Goal: Book appointment/travel/reservation

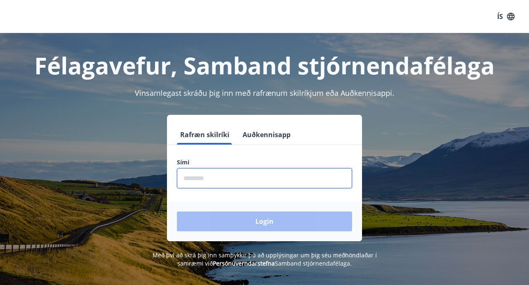
click at [297, 180] on input "phone" at bounding box center [264, 178] width 175 height 20
type input "********"
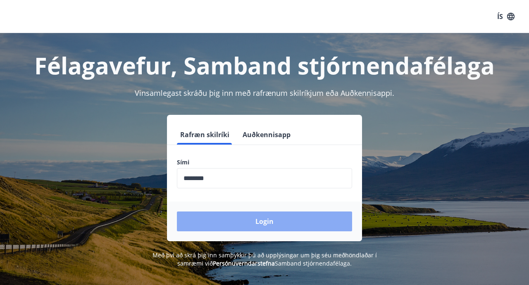
click at [263, 220] on button "Login" at bounding box center [264, 221] width 175 height 20
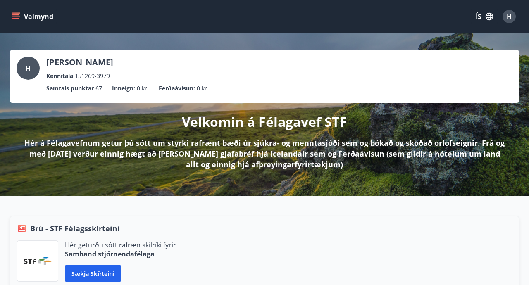
click at [28, 18] on button "Valmynd" at bounding box center [33, 16] width 47 height 15
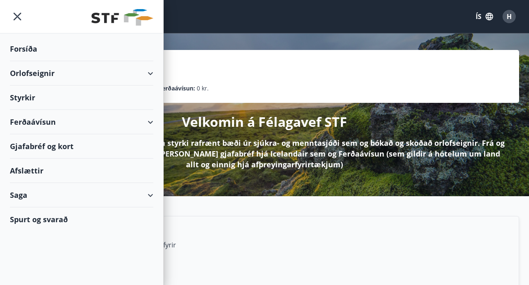
click at [55, 71] on div "Orlofseignir" at bounding box center [81, 73] width 143 height 24
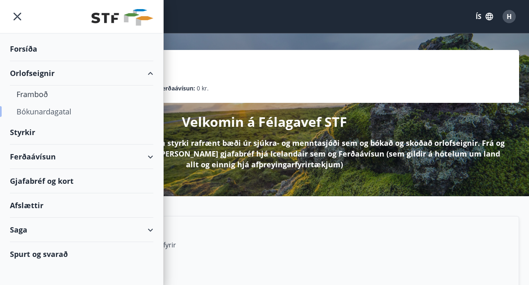
click at [49, 111] on div "Bókunardagatal" at bounding box center [82, 111] width 130 height 17
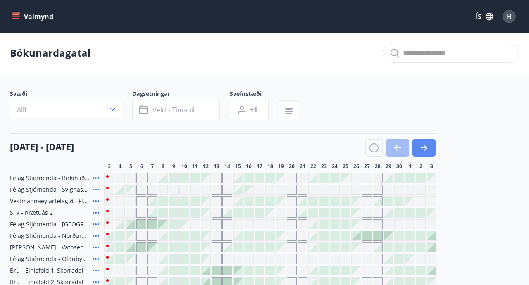
click at [427, 148] on icon "button" at bounding box center [425, 148] width 4 height 7
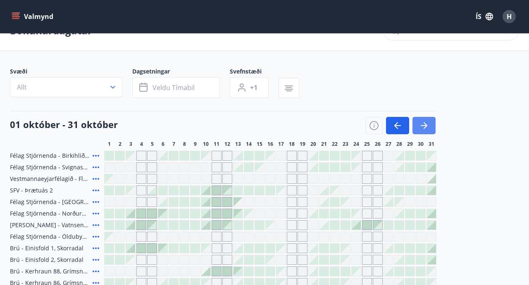
scroll to position [30, 0]
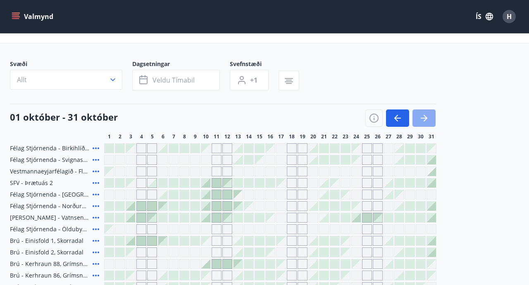
click at [423, 116] on icon "button" at bounding box center [424, 118] width 10 height 10
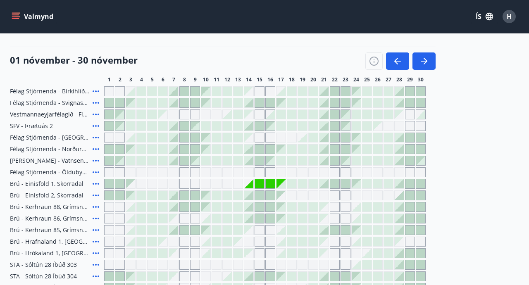
scroll to position [85, 0]
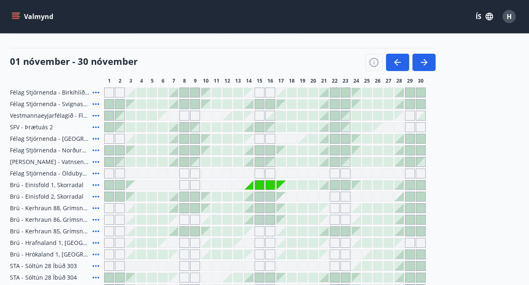
click at [174, 185] on div "Gráir dagar eru ekki bókanlegir" at bounding box center [173, 185] width 10 height 10
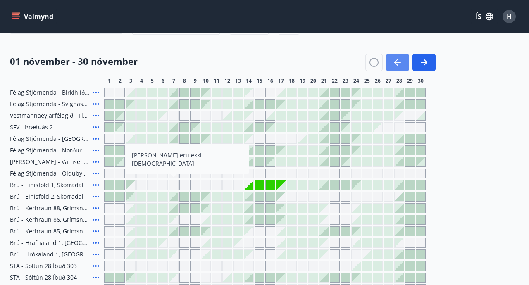
click at [392, 62] on icon "button" at bounding box center [397, 62] width 10 height 10
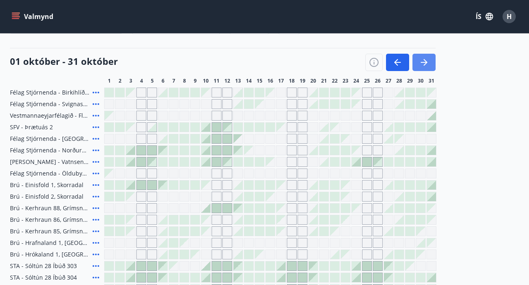
click at [422, 67] on icon "button" at bounding box center [424, 62] width 10 height 10
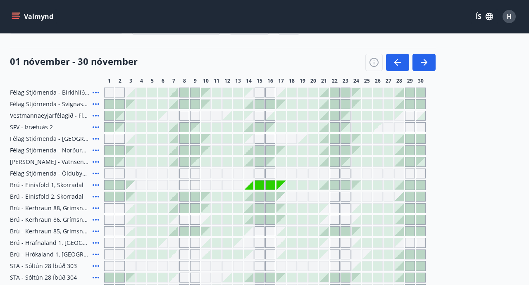
click at [326, 187] on div at bounding box center [323, 184] width 9 height 9
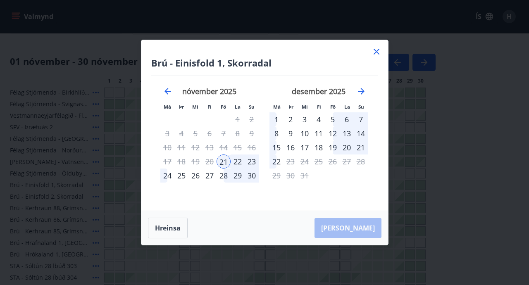
click at [375, 53] on icon at bounding box center [376, 52] width 10 height 10
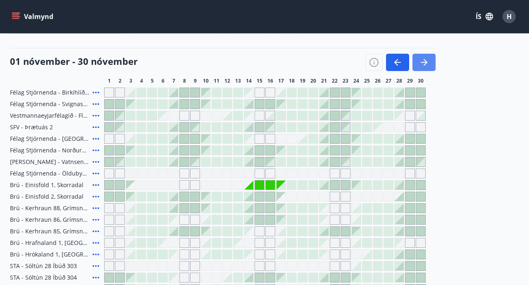
click at [429, 61] on button "button" at bounding box center [423, 62] width 23 height 17
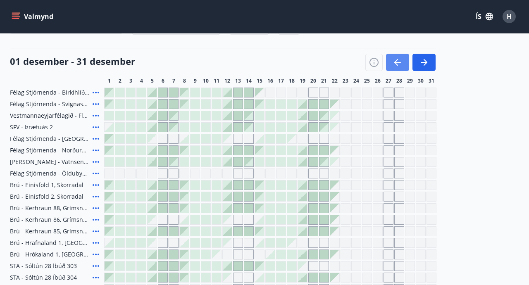
click at [398, 64] on icon "button" at bounding box center [397, 62] width 10 height 10
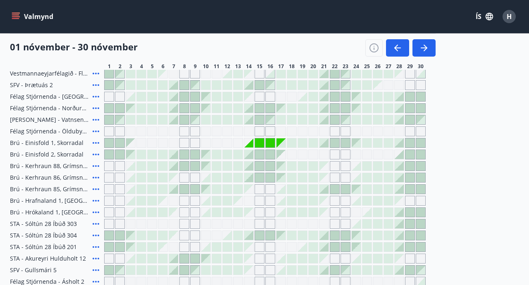
scroll to position [112, 0]
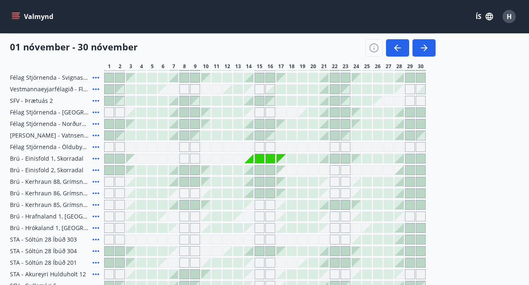
click at [93, 112] on icon at bounding box center [95, 112] width 7 height 2
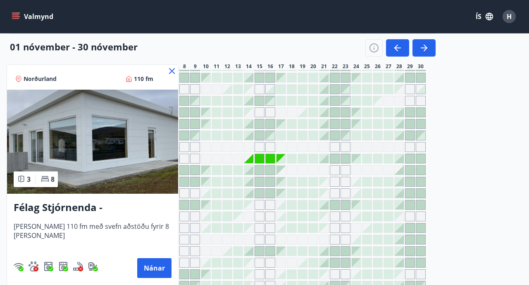
click at [168, 71] on icon at bounding box center [172, 71] width 10 height 10
